Goal: Task Accomplishment & Management: Manage account settings

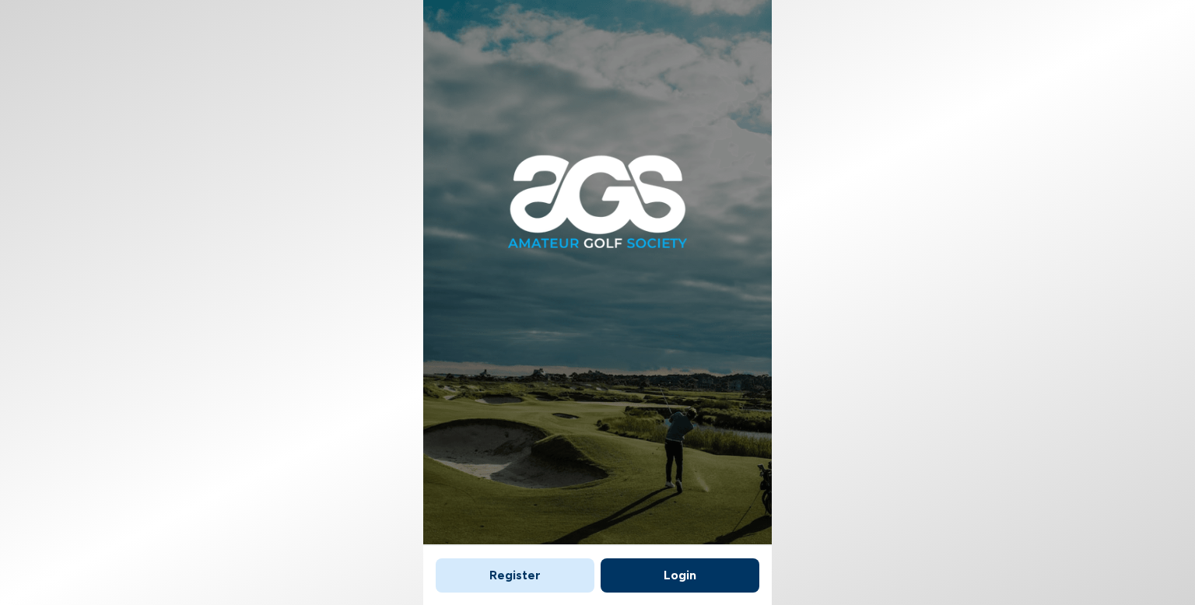
click at [701, 573] on button "Login" at bounding box center [680, 576] width 159 height 34
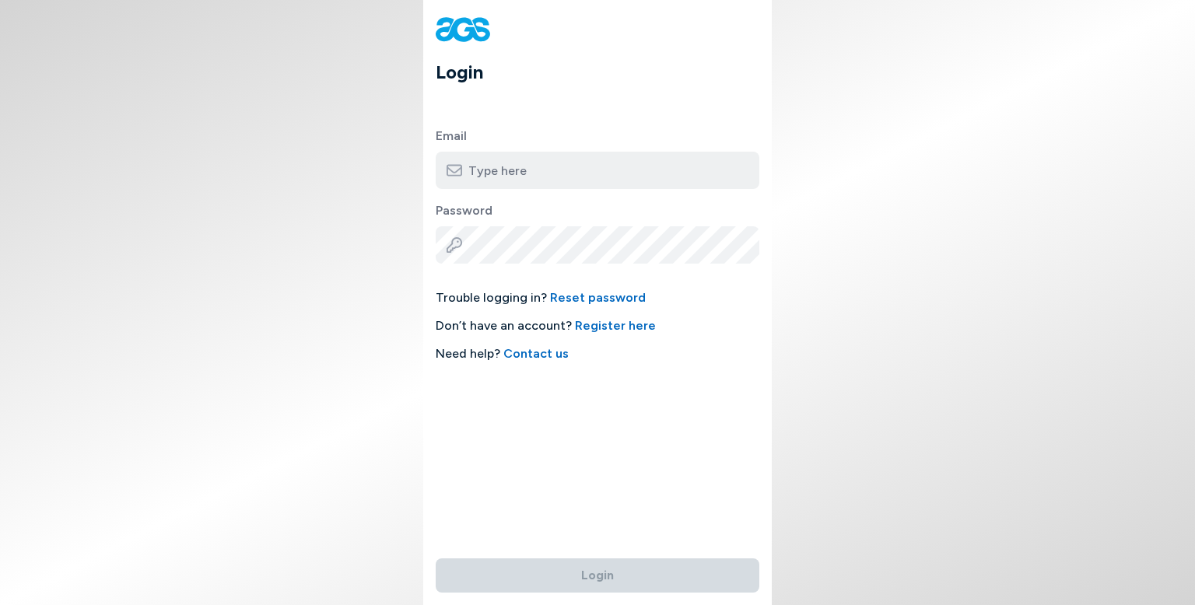
click at [556, 163] on input "email" at bounding box center [598, 170] width 324 height 37
type input "[EMAIL_ADDRESS][DOMAIN_NAME]"
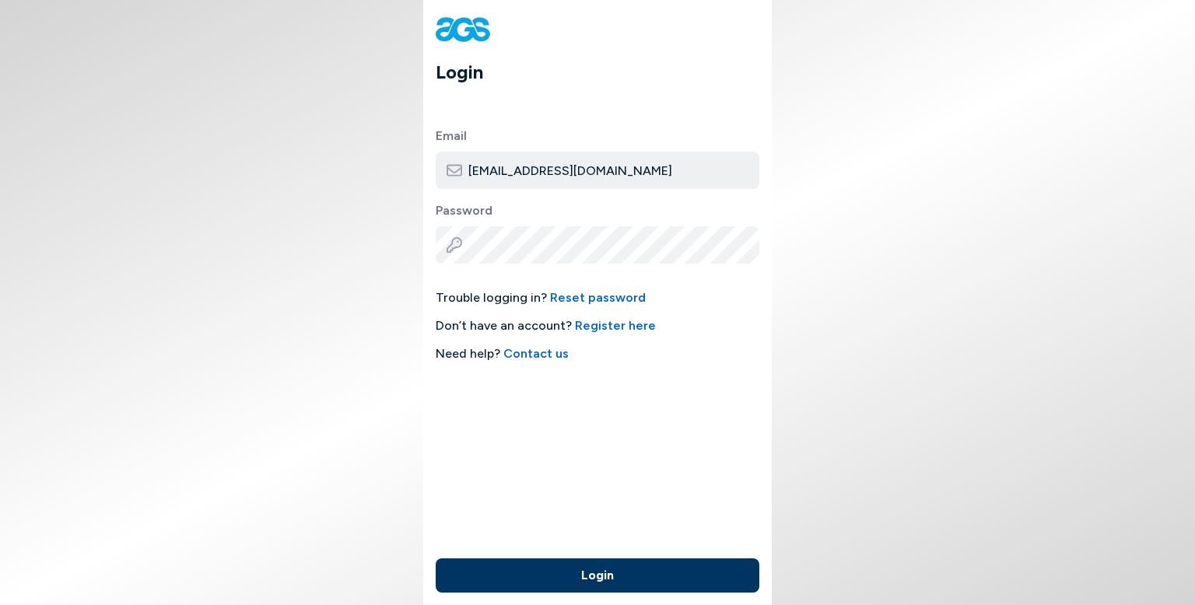
click at [609, 578] on button "Login" at bounding box center [598, 576] width 324 height 34
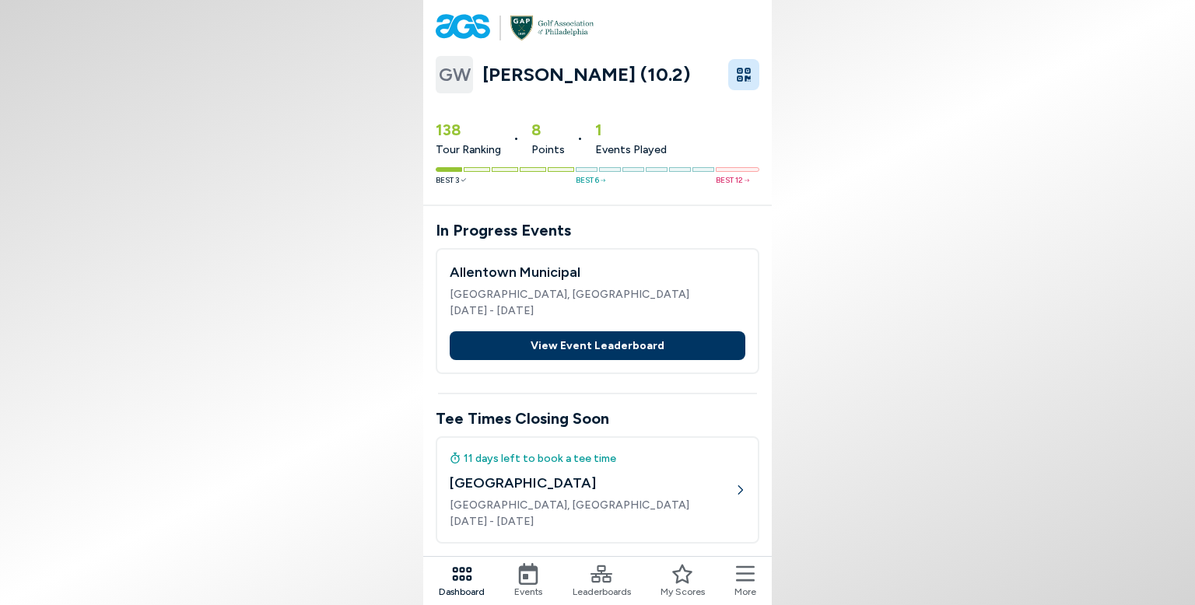
click at [671, 345] on button "View Event Leaderboard" at bounding box center [598, 345] width 296 height 29
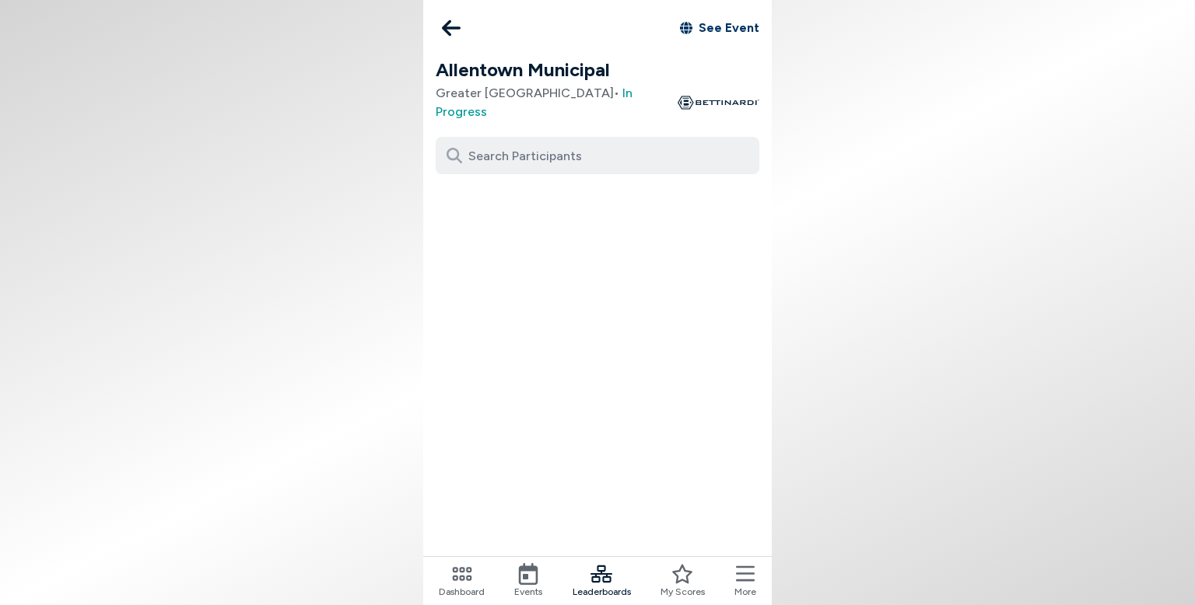
click at [728, 28] on link "See Event" at bounding box center [719, 28] width 79 height 19
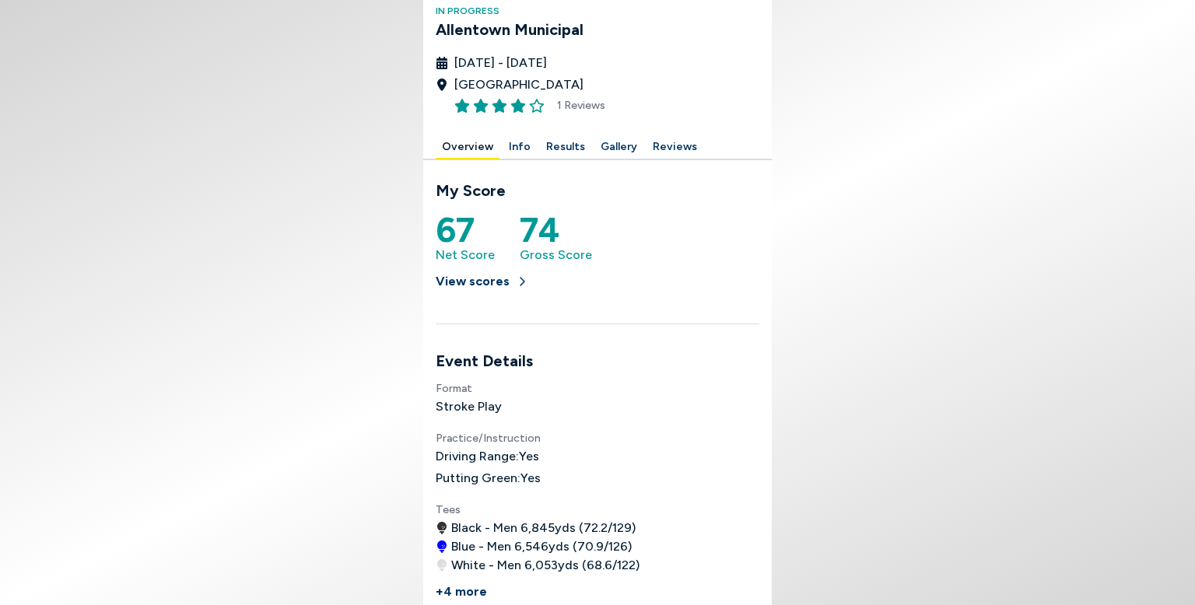
scroll to position [218, 0]
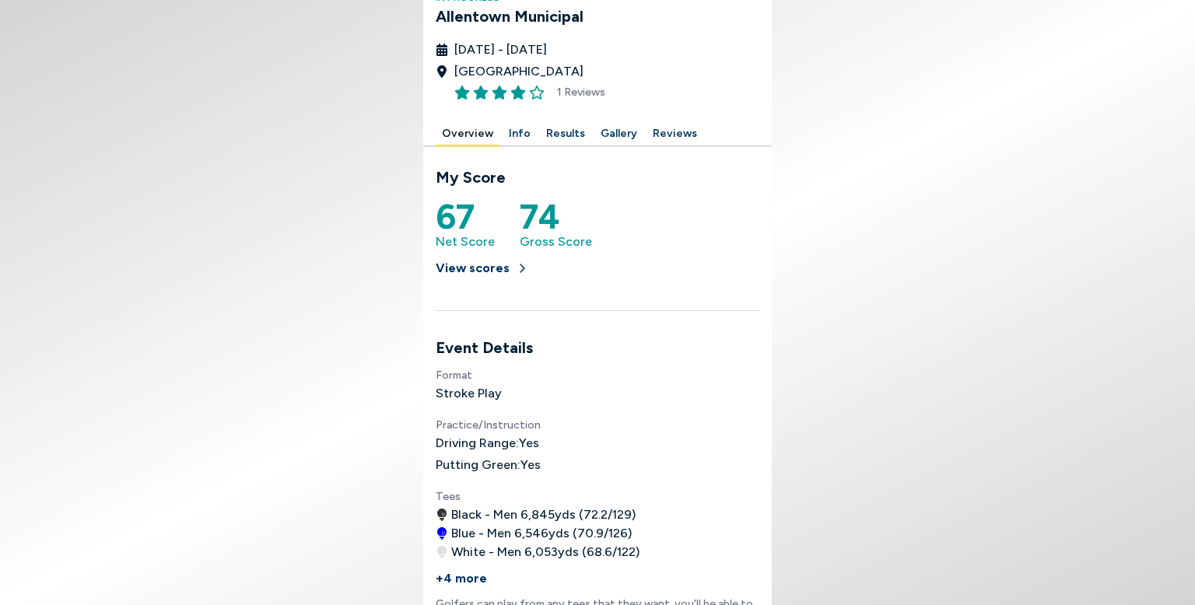
click at [559, 132] on button "Results" at bounding box center [565, 134] width 51 height 24
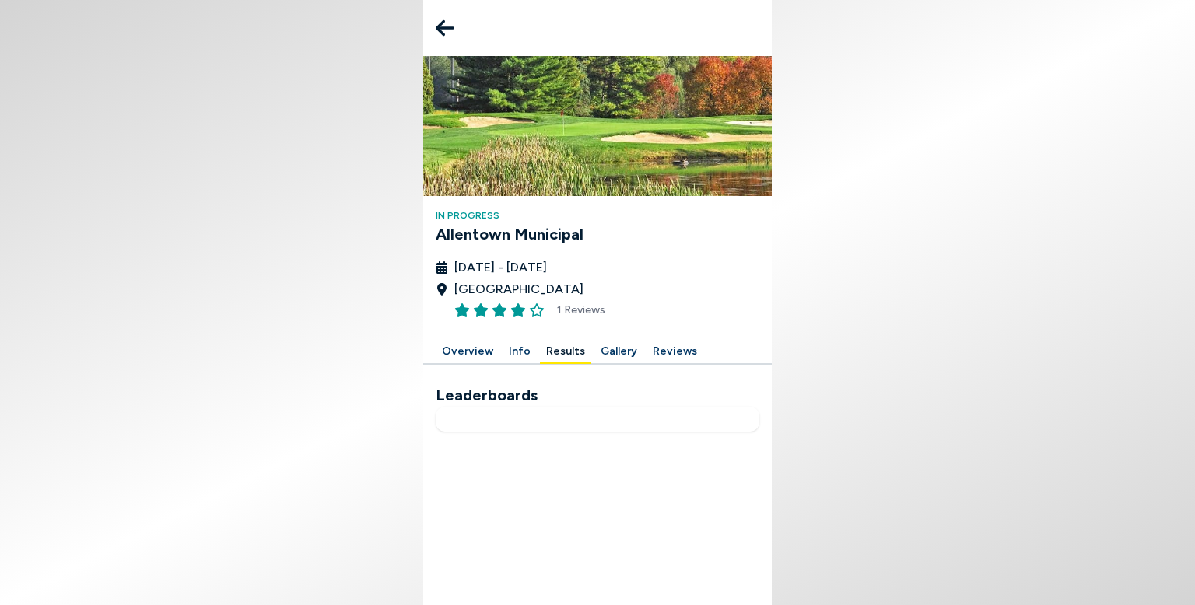
click at [438, 26] on icon at bounding box center [445, 28] width 19 height 16
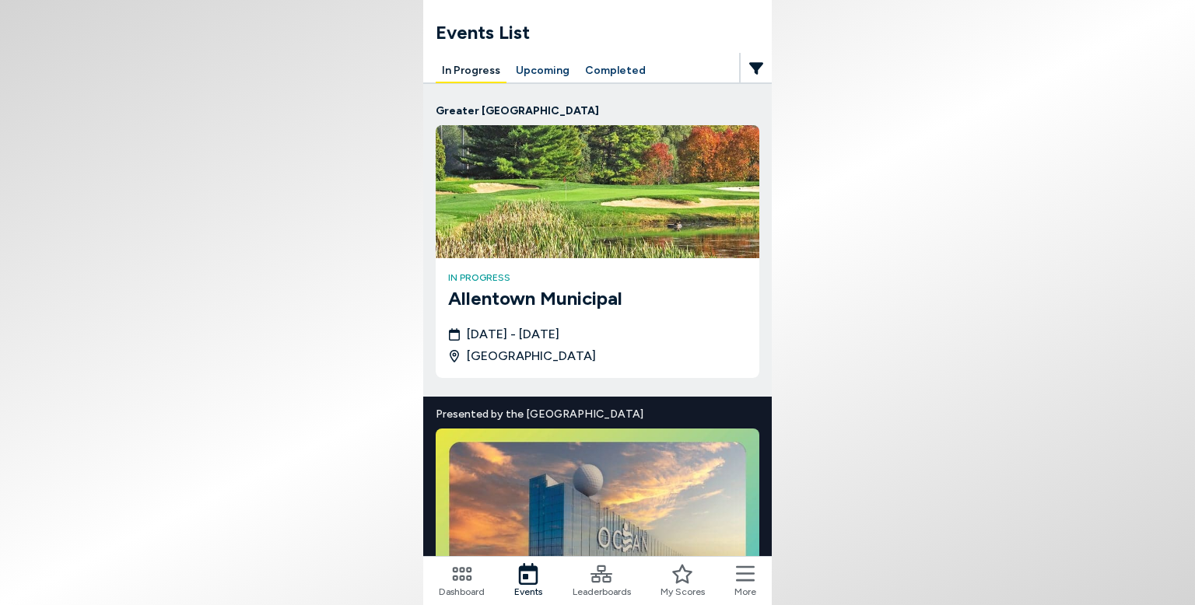
click at [742, 577] on icon at bounding box center [745, 574] width 19 height 22
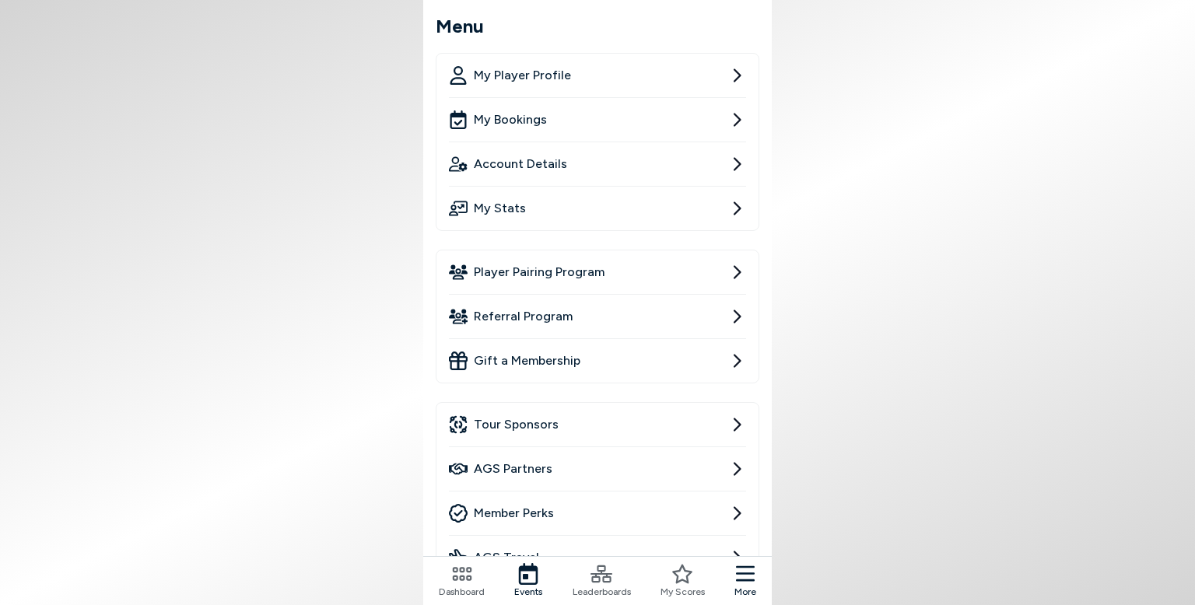
click at [585, 79] on link "My Player Profile" at bounding box center [597, 76] width 297 height 44
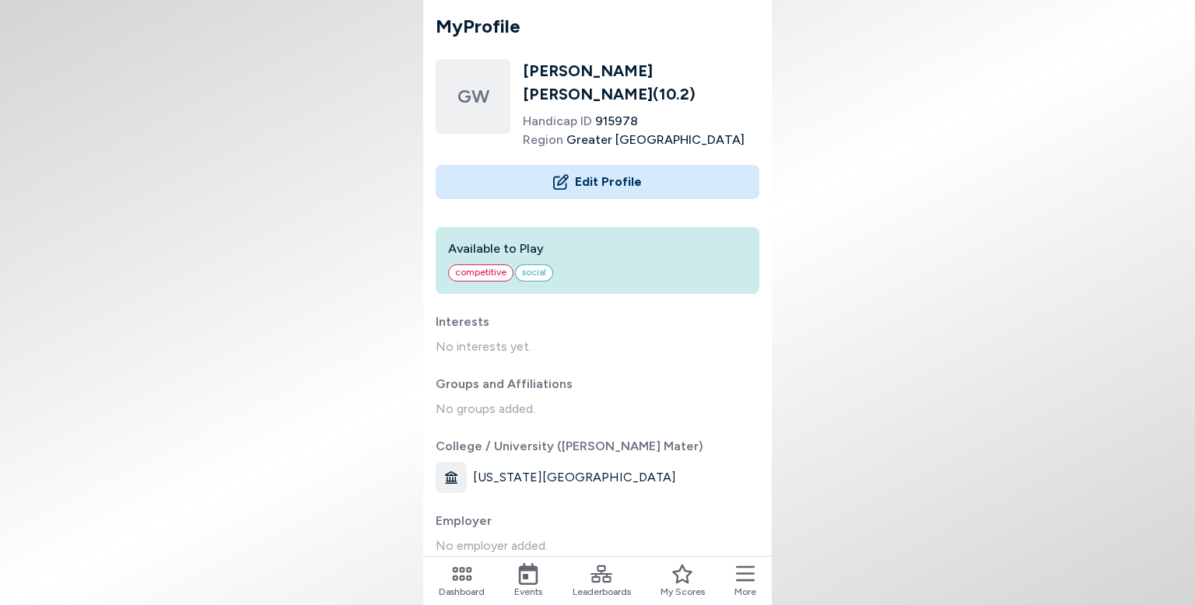
click at [479, 265] on span "competitive" at bounding box center [480, 273] width 65 height 17
click at [600, 165] on button "Edit Profile" at bounding box center [598, 182] width 324 height 34
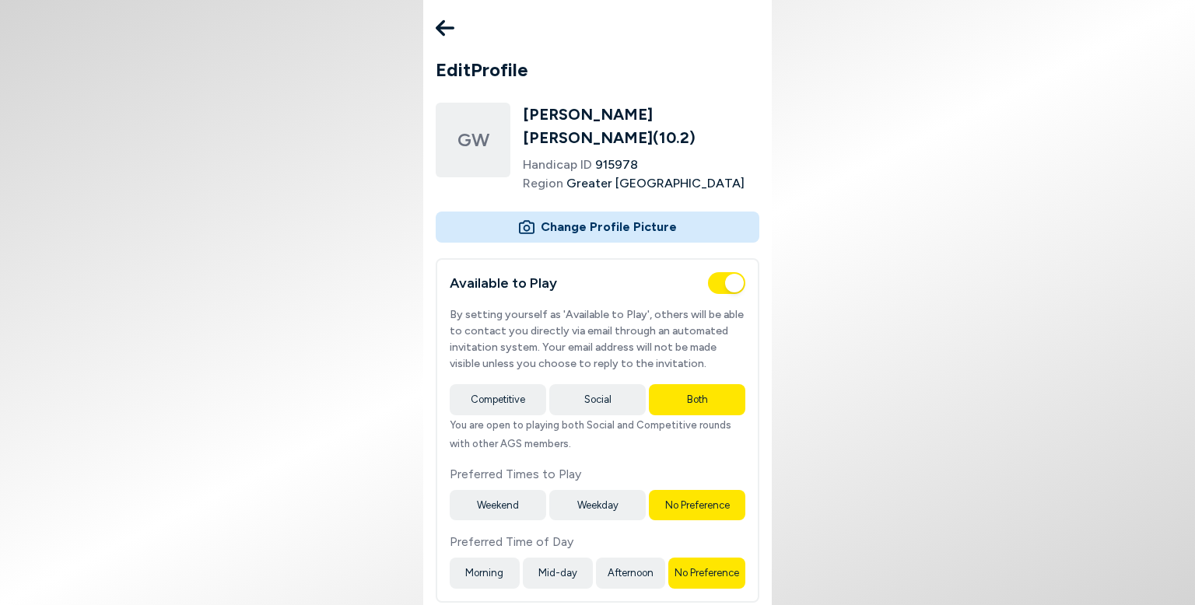
click at [591, 491] on button "Weekday" at bounding box center [597, 505] width 96 height 31
click at [924, 510] on body "Edit Profile GW [PERSON_NAME] ( 10.2 ) Handicap ID 915978 Region [GEOGRAPHIC_DA…" at bounding box center [597, 302] width 1195 height 605
click at [468, 287] on div "Available to Play By setting yourself as 'Available to Play', others will be ab…" at bounding box center [598, 430] width 324 height 345
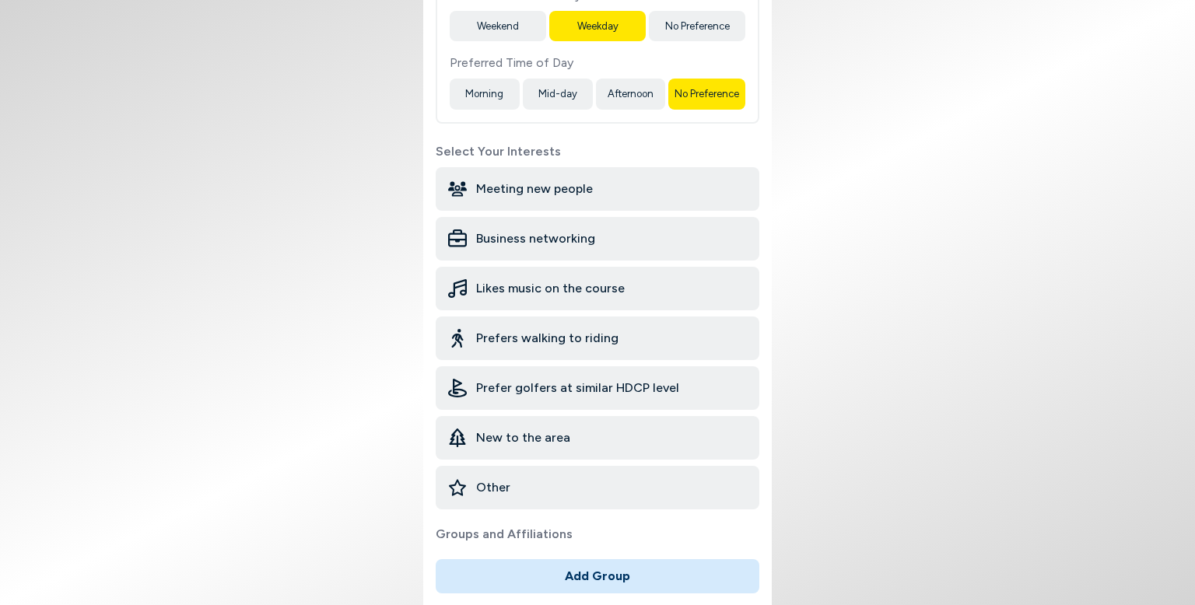
scroll to position [591, 0]
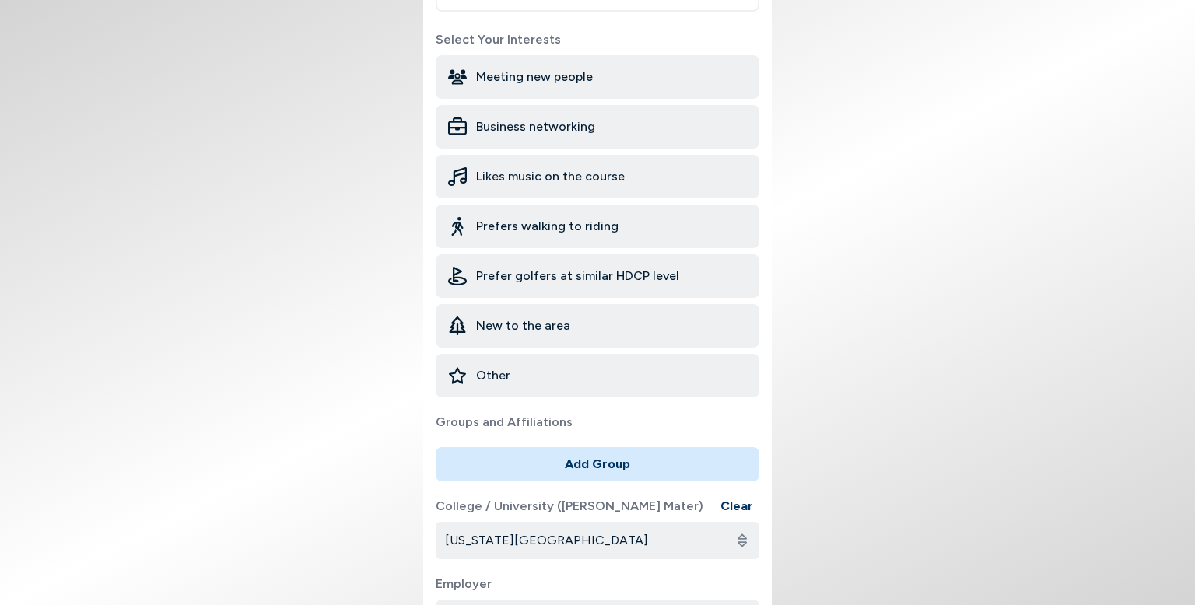
click at [552, 167] on span "Likes music on the course" at bounding box center [550, 176] width 149 height 19
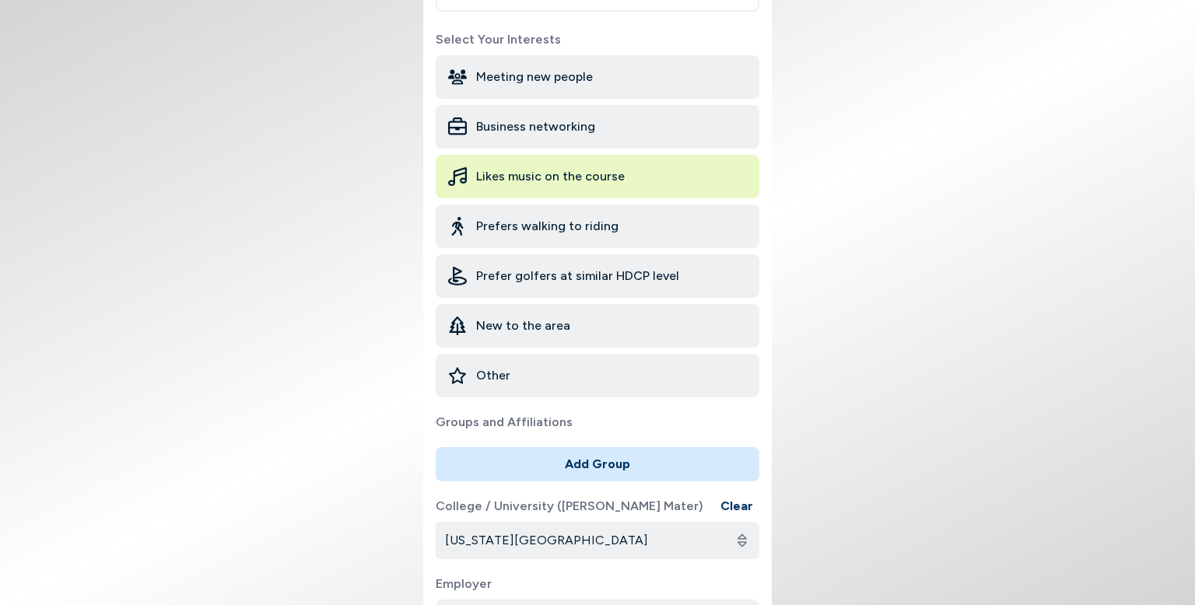
click at [746, 575] on label "Employer" at bounding box center [598, 584] width 324 height 19
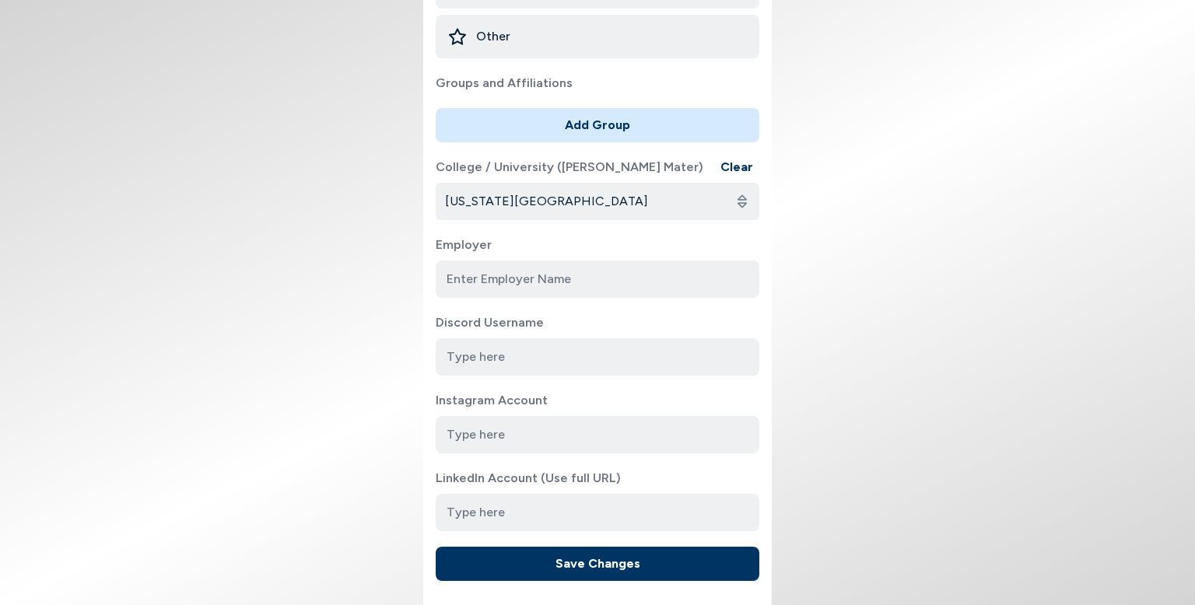
scroll to position [934, 0]
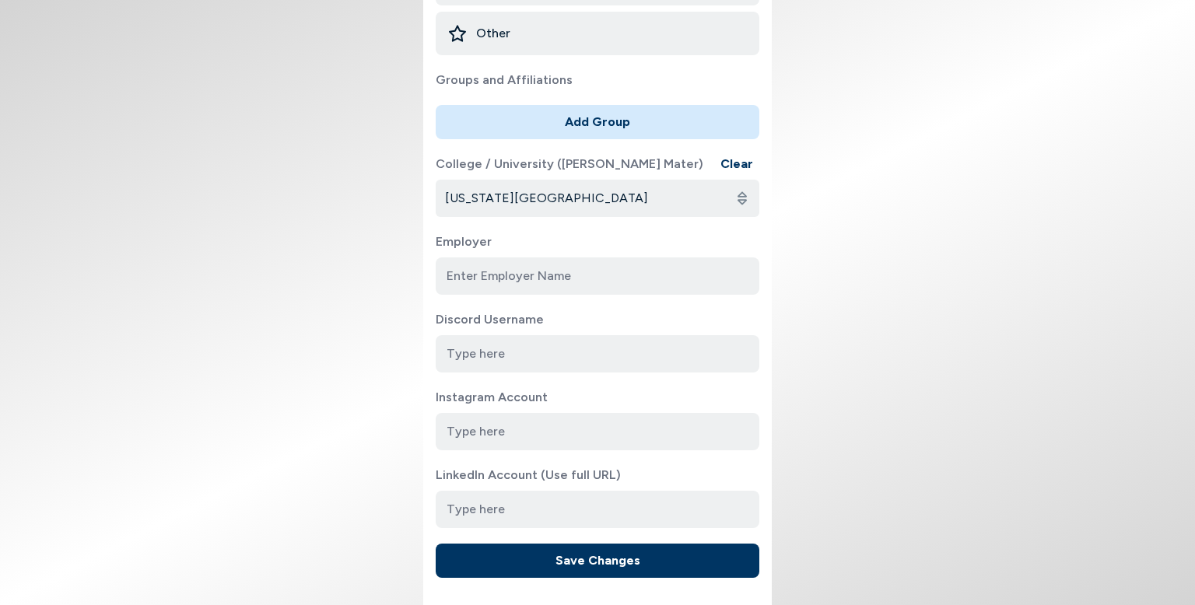
click at [513, 544] on button "Save Changes" at bounding box center [598, 561] width 324 height 34
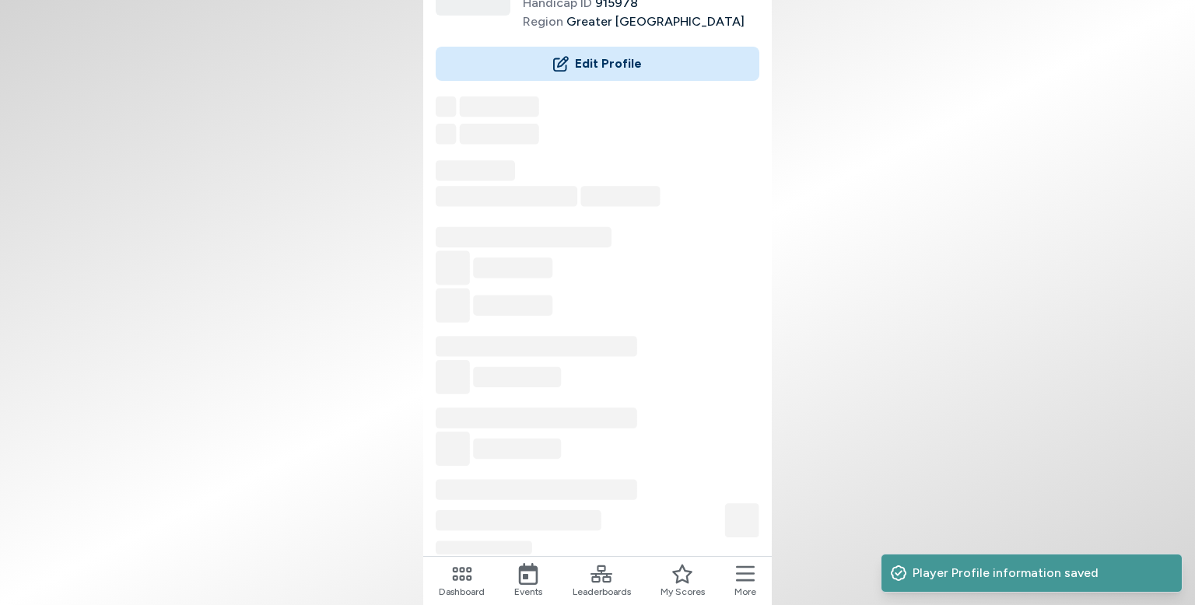
scroll to position [342, 0]
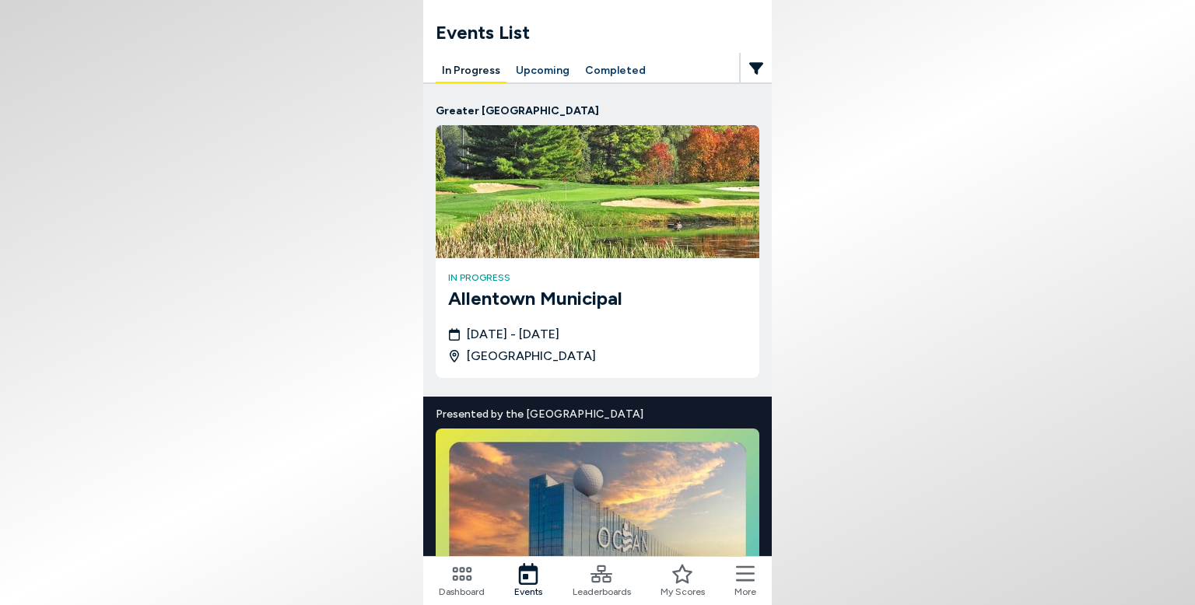
click at [514, 247] on img at bounding box center [598, 191] width 324 height 133
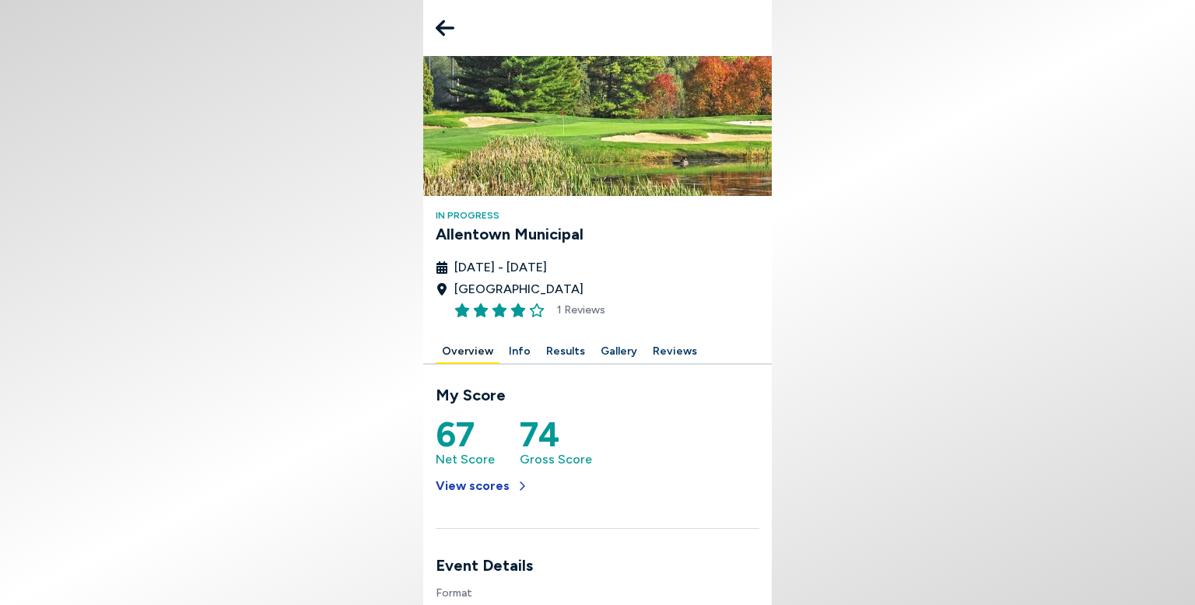
click at [475, 489] on button "View scores" at bounding box center [482, 486] width 93 height 34
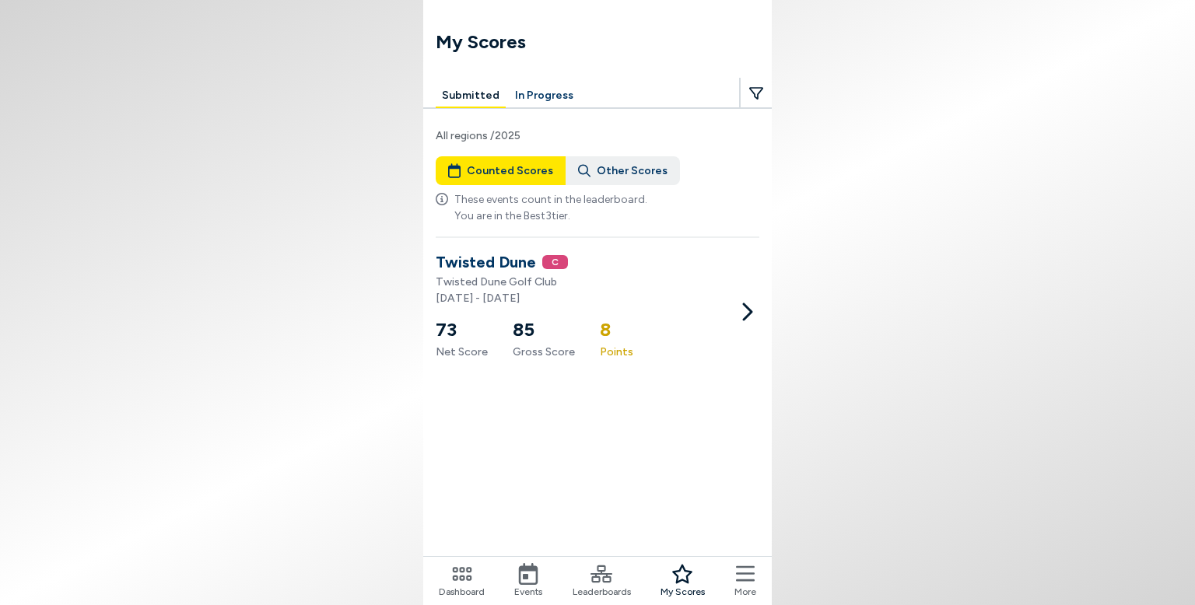
click at [608, 168] on button "Other Scores" at bounding box center [623, 170] width 114 height 29
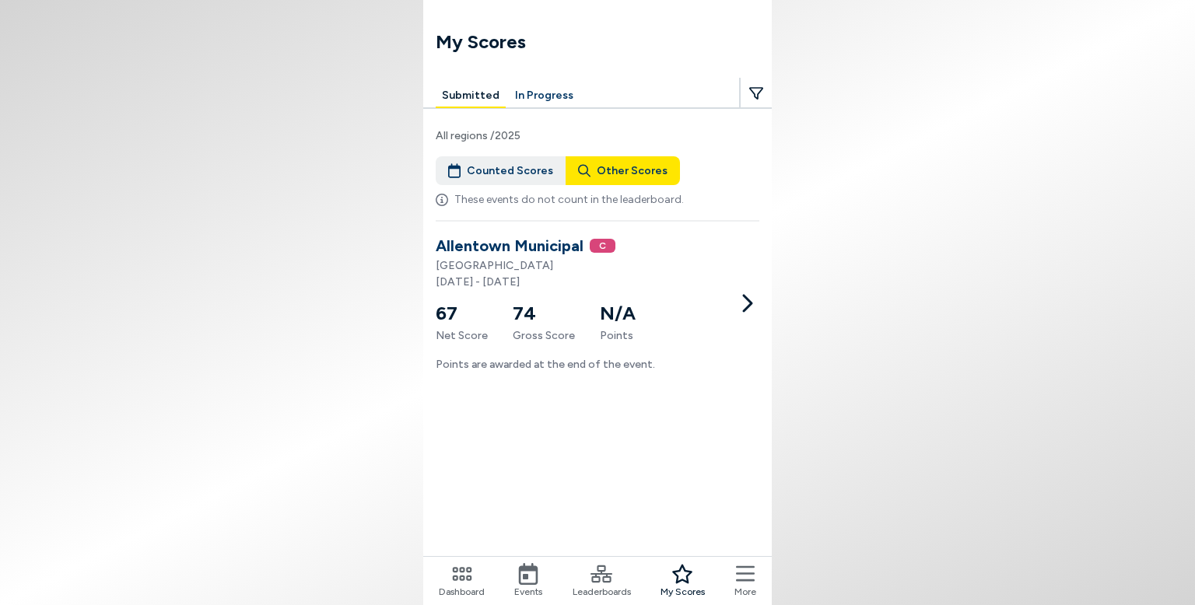
click at [462, 93] on button "Submitted" at bounding box center [471, 96] width 70 height 24
click at [517, 91] on button "In Progress" at bounding box center [544, 96] width 71 height 24
